Goal: Check status: Check status

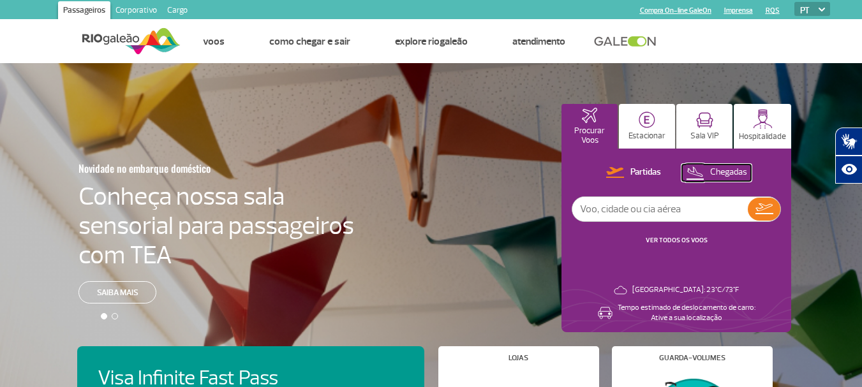
click at [722, 168] on p "Chegadas" at bounding box center [728, 173] width 37 height 12
click at [687, 240] on link "VER TODOS OS VOOS" at bounding box center [677, 240] width 62 height 8
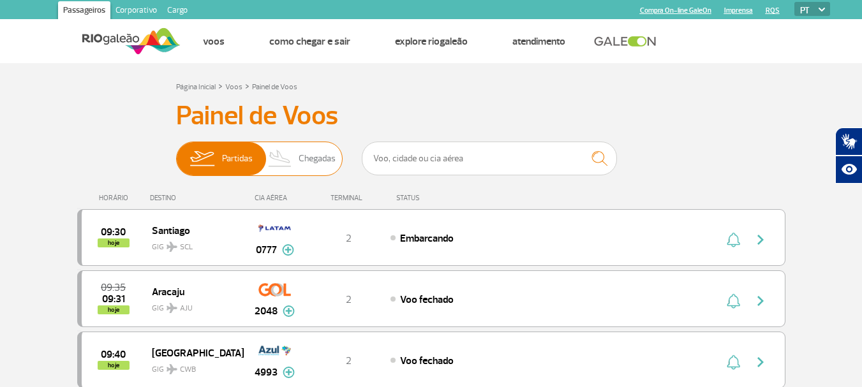
click at [308, 154] on span "Chegadas" at bounding box center [317, 158] width 37 height 33
click at [176, 153] on input "Partidas Chegadas" at bounding box center [176, 153] width 0 height 0
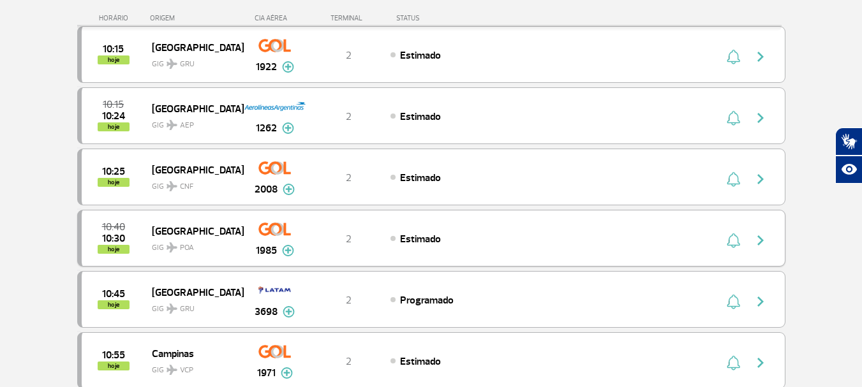
scroll to position [830, 0]
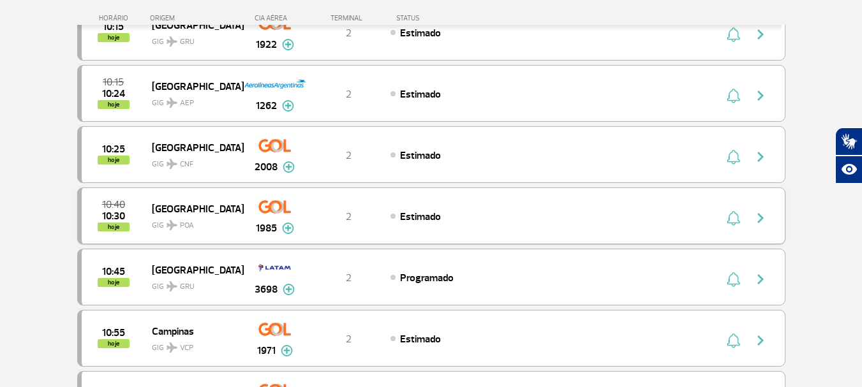
click at [177, 209] on span "[GEOGRAPHIC_DATA]" at bounding box center [193, 208] width 82 height 17
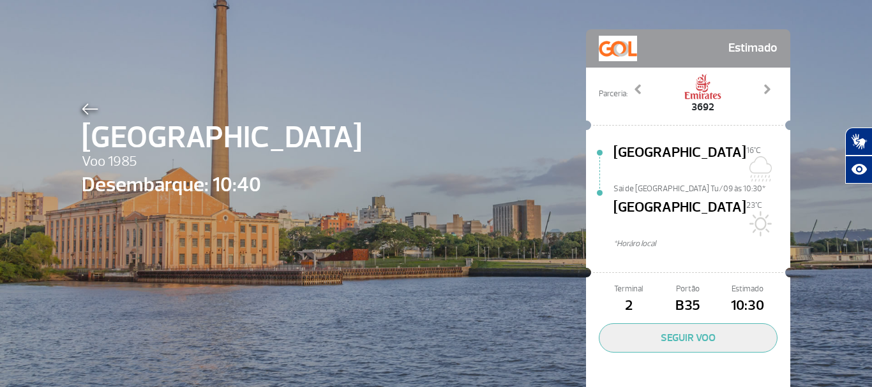
scroll to position [59, 0]
